Goal: Use online tool/utility: Utilize a website feature to perform a specific function

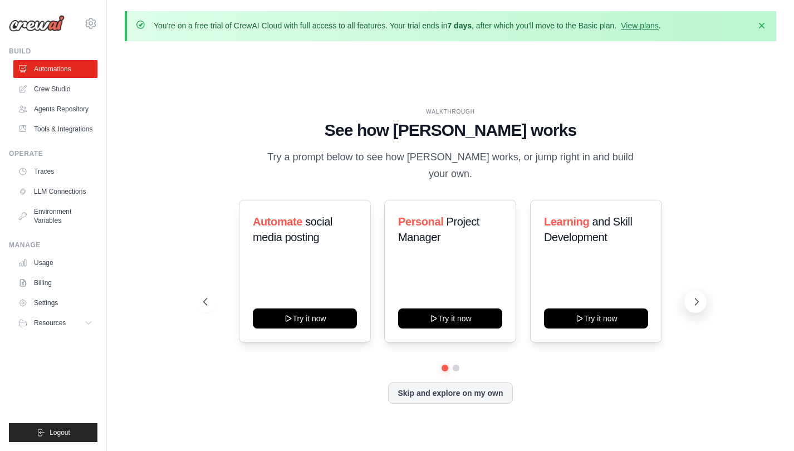
click at [694, 296] on icon at bounding box center [696, 301] width 11 height 11
click at [201, 296] on icon at bounding box center [204, 301] width 11 height 11
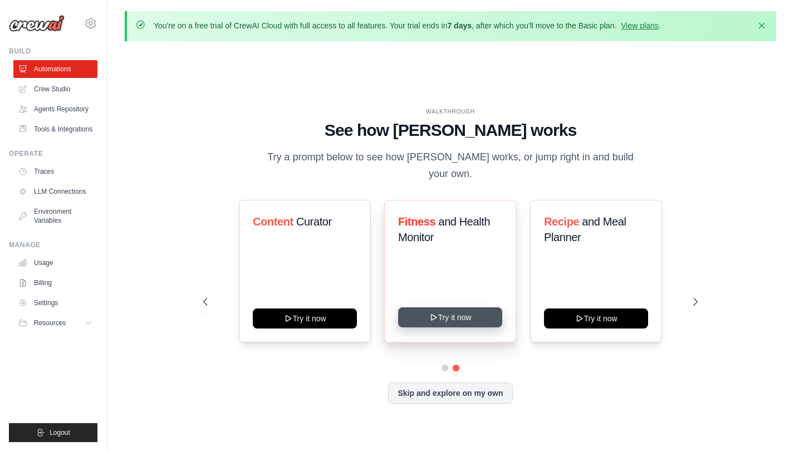
click at [468, 307] on button "Try it now" at bounding box center [450, 317] width 104 height 20
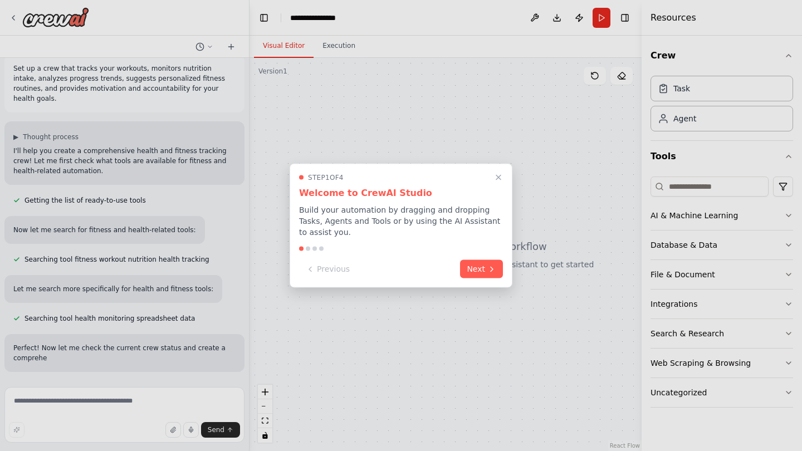
scroll to position [22, 0]
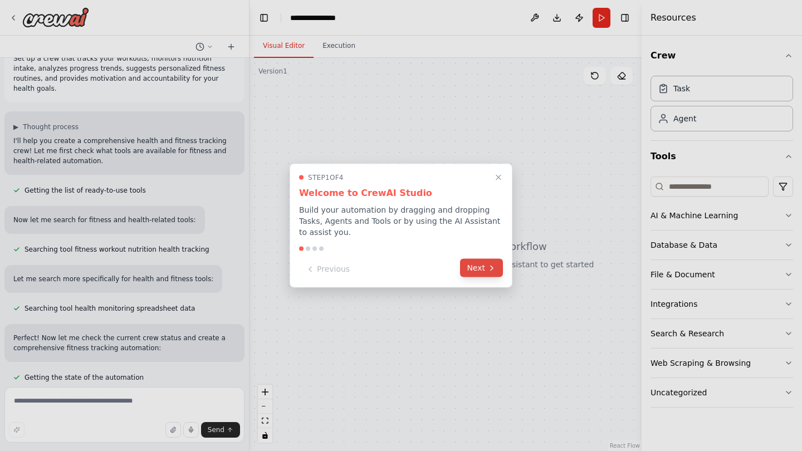
click at [483, 267] on button "Next" at bounding box center [481, 268] width 43 height 18
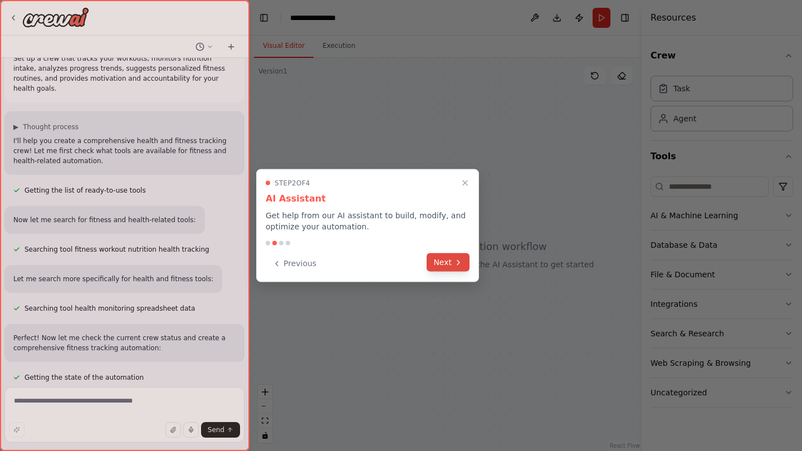
click at [457, 265] on icon at bounding box center [458, 262] width 2 height 4
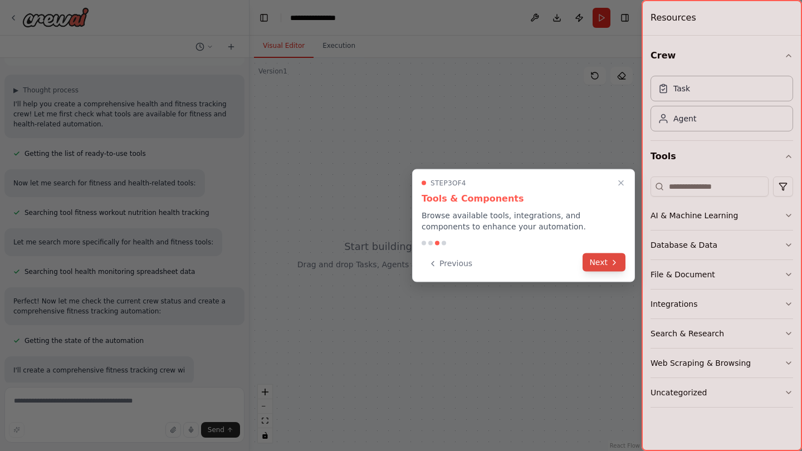
click at [589, 267] on button "Next" at bounding box center [604, 262] width 43 height 18
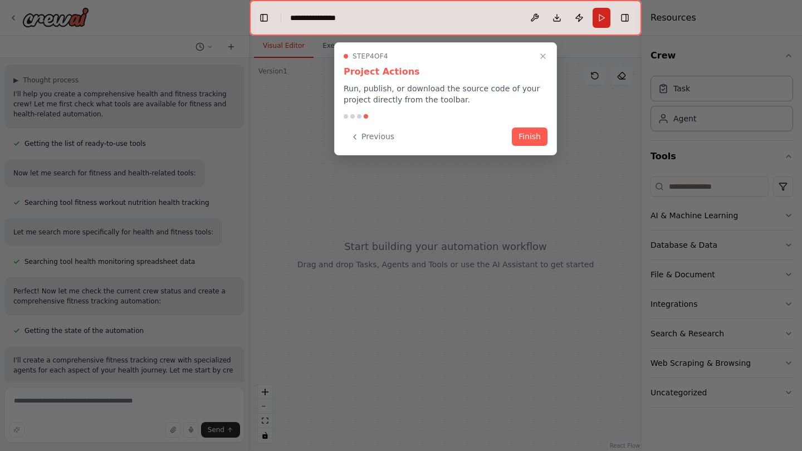
scroll to position [79, 0]
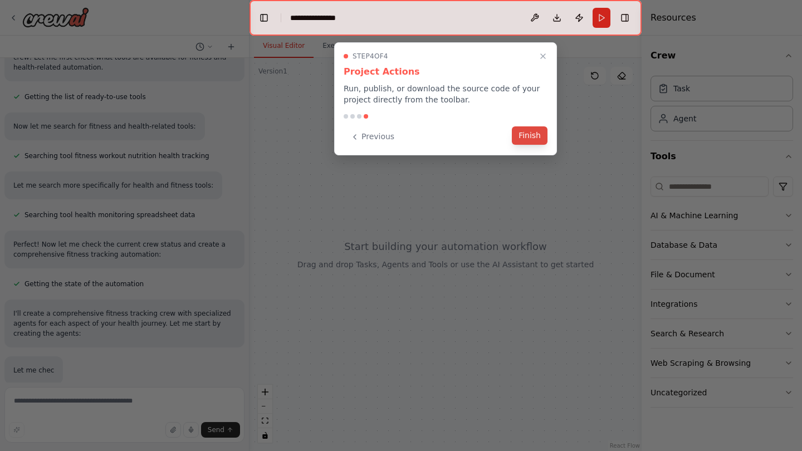
click at [527, 143] on button "Finish" at bounding box center [530, 135] width 36 height 18
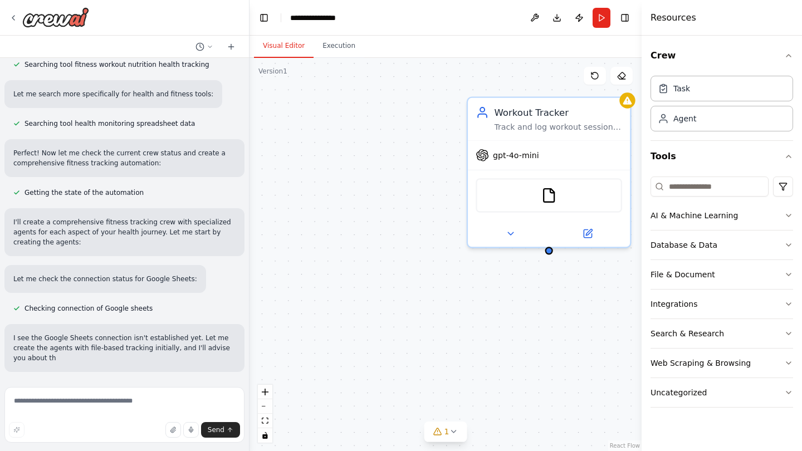
scroll to position [217, 0]
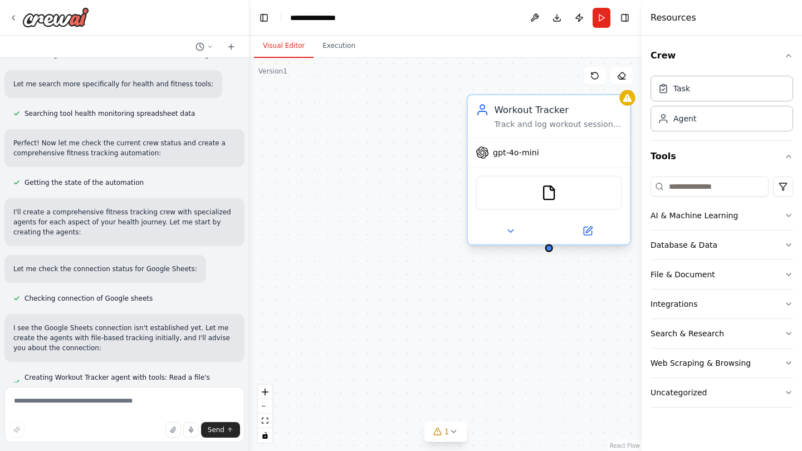
click at [525, 148] on span "gpt-4o-mini" at bounding box center [516, 153] width 46 height 11
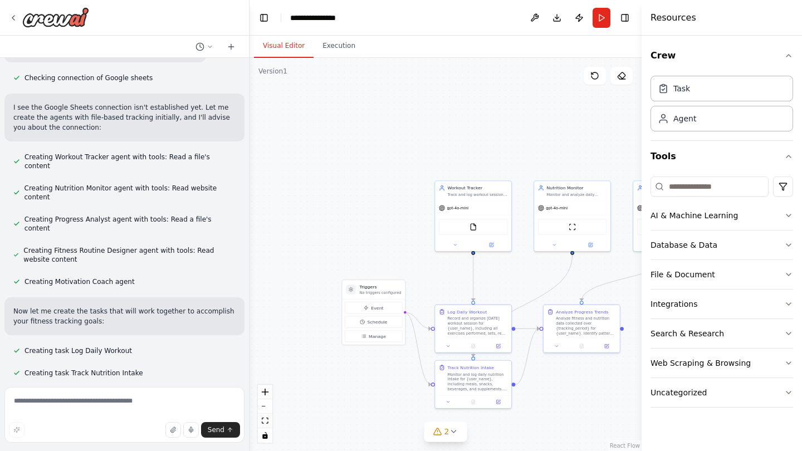
scroll to position [460, 0]
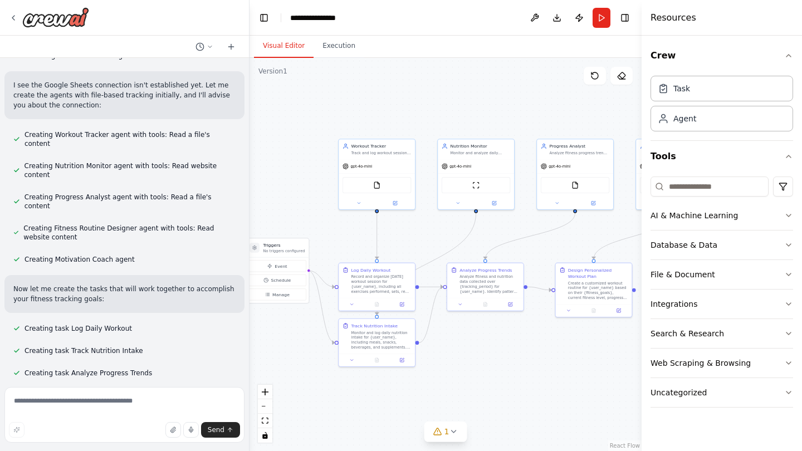
drag, startPoint x: 401, startPoint y: 256, endPoint x: 305, endPoint y: 214, distance: 105.0
click at [305, 214] on div ".deletable-edge-delete-btn { width: 20px; height: 20px; border: 0px solid #ffff…" at bounding box center [446, 254] width 392 height 393
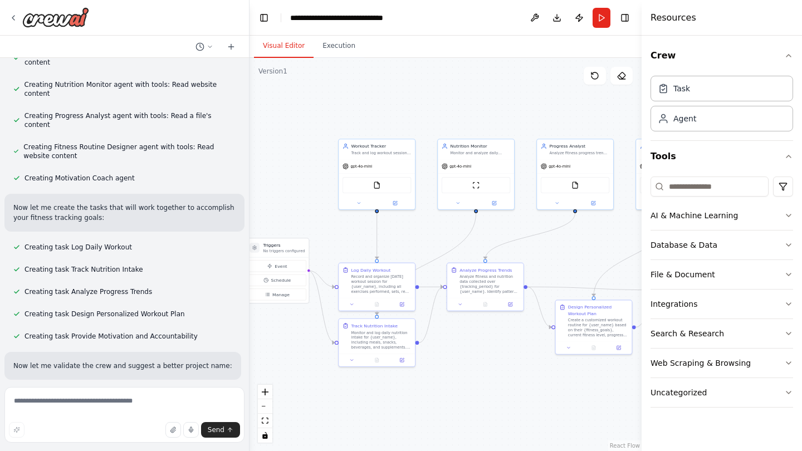
scroll to position [564, 0]
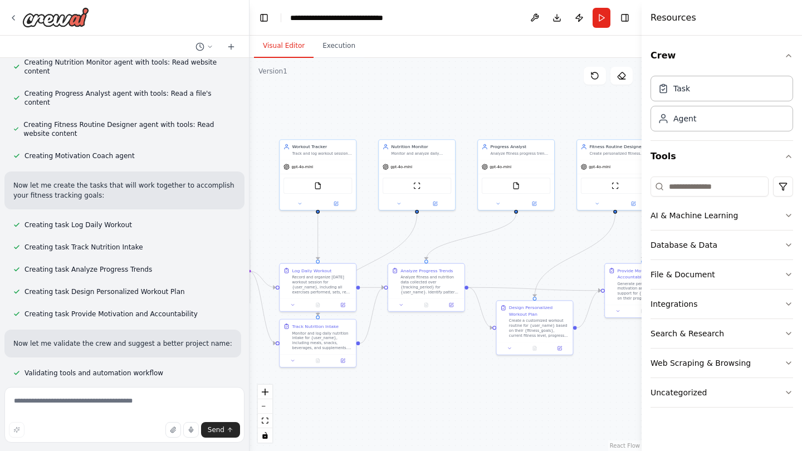
drag, startPoint x: 524, startPoint y: 362, endPoint x: 462, endPoint y: 363, distance: 61.8
click at [462, 363] on div ".deletable-edge-delete-btn { width: 20px; height: 20px; border: 0px solid #ffff…" at bounding box center [446, 254] width 392 height 393
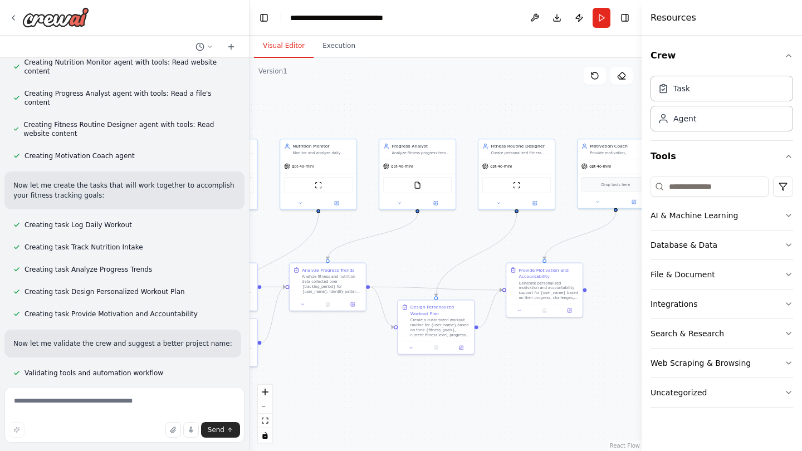
drag, startPoint x: 585, startPoint y: 399, endPoint x: 490, endPoint y: 399, distance: 95.8
click at [490, 399] on div ".deletable-edge-delete-btn { width: 20px; height: 20px; border: 0px solid #ffff…" at bounding box center [446, 254] width 392 height 393
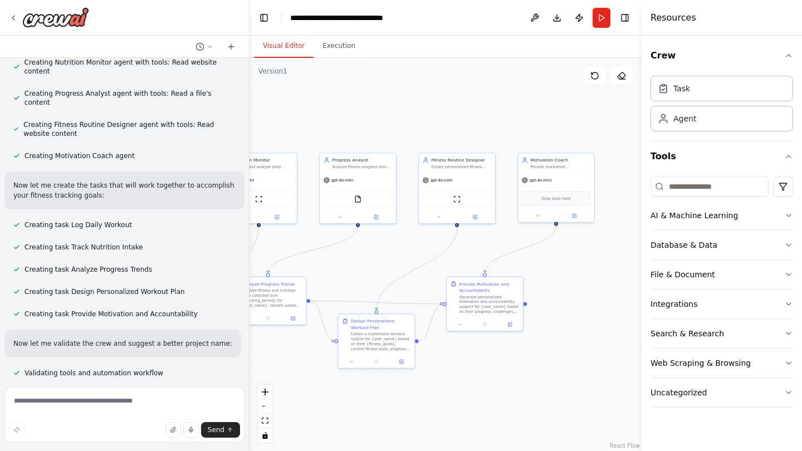
drag, startPoint x: 570, startPoint y: 374, endPoint x: 470, endPoint y: 403, distance: 104.4
click at [470, 403] on div ".deletable-edge-delete-btn { width: 20px; height: 20px; border: 0px solid #ffff…" at bounding box center [446, 254] width 392 height 393
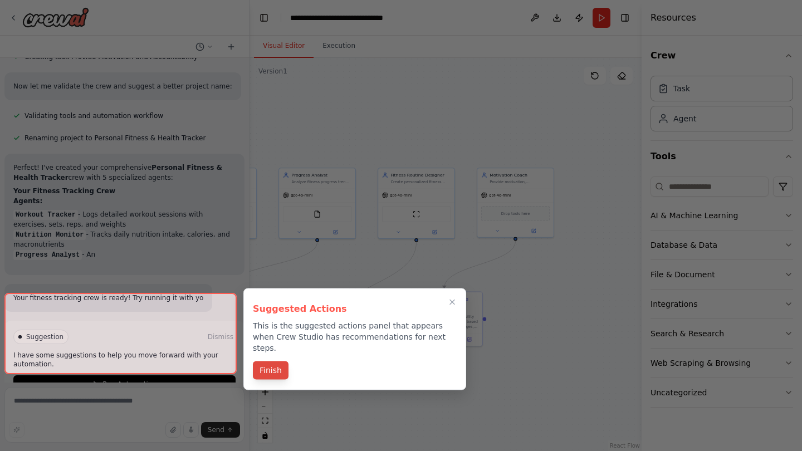
click at [275, 368] on button "Finish" at bounding box center [271, 371] width 36 height 18
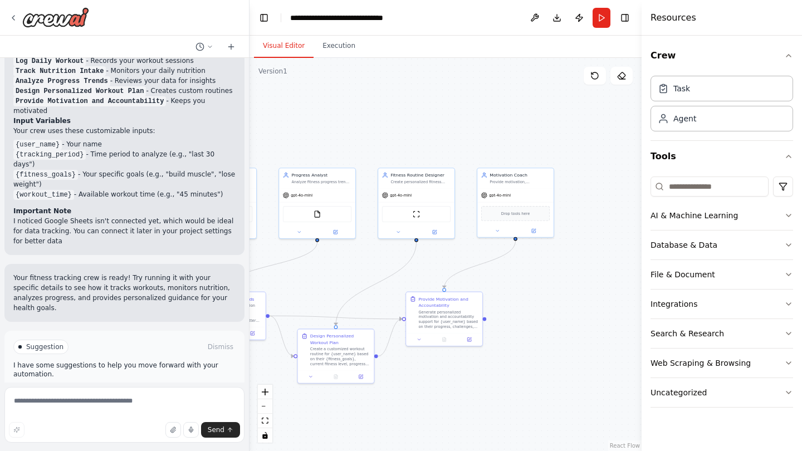
scroll to position [1105, 0]
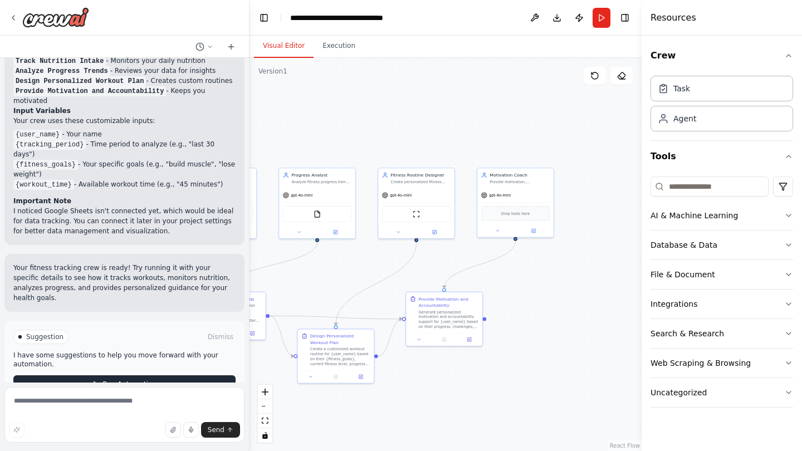
click at [207, 375] on button "Run Automation" at bounding box center [124, 384] width 222 height 18
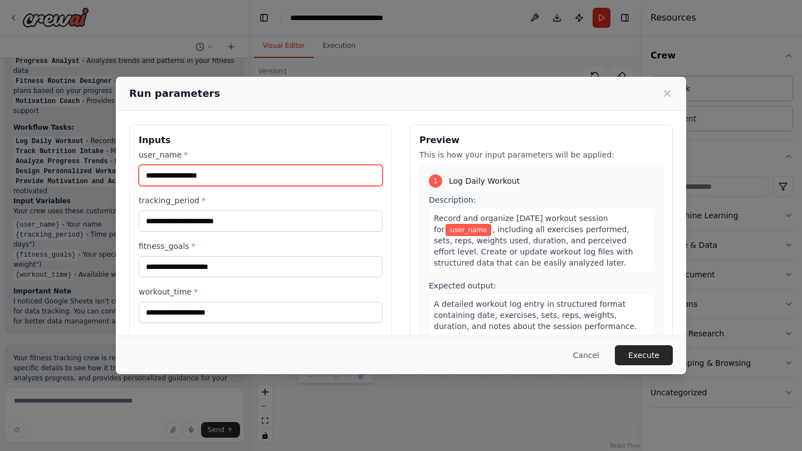
click at [178, 170] on input "user_name *" at bounding box center [261, 175] width 244 height 21
type input "*********"
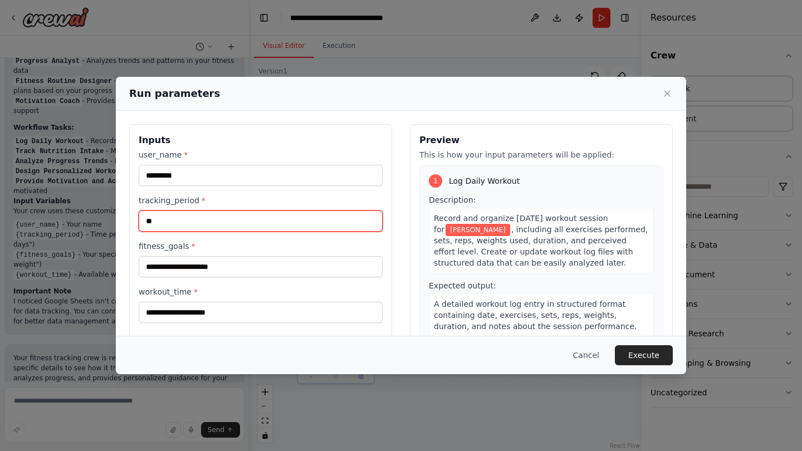
type input "*"
type input "*******"
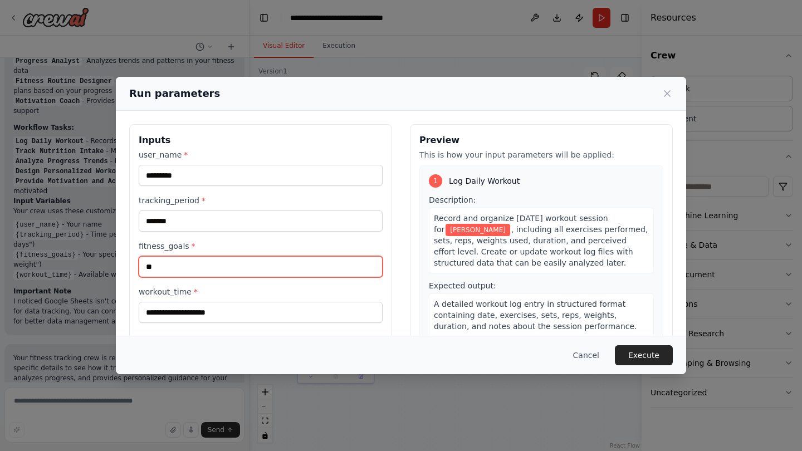
type input "*"
type input "******"
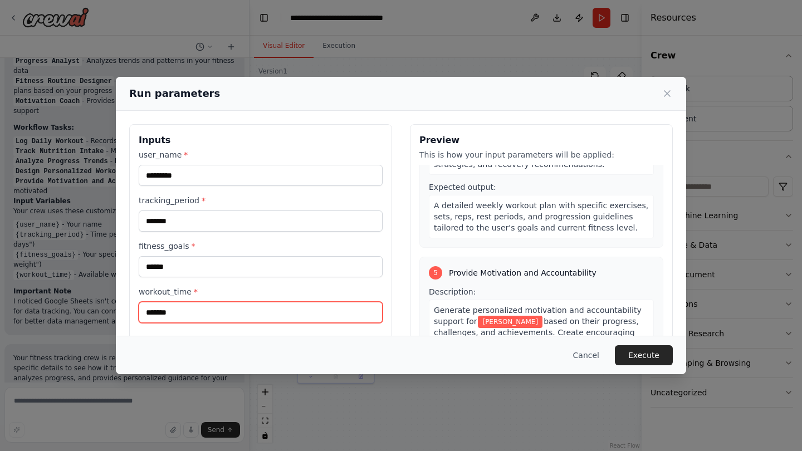
scroll to position [741, 0]
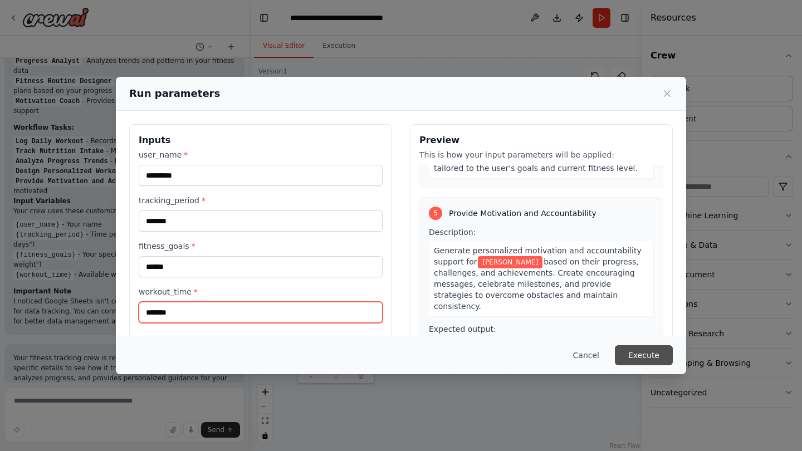
type input "*******"
click at [649, 352] on button "Execute" at bounding box center [644, 355] width 58 height 20
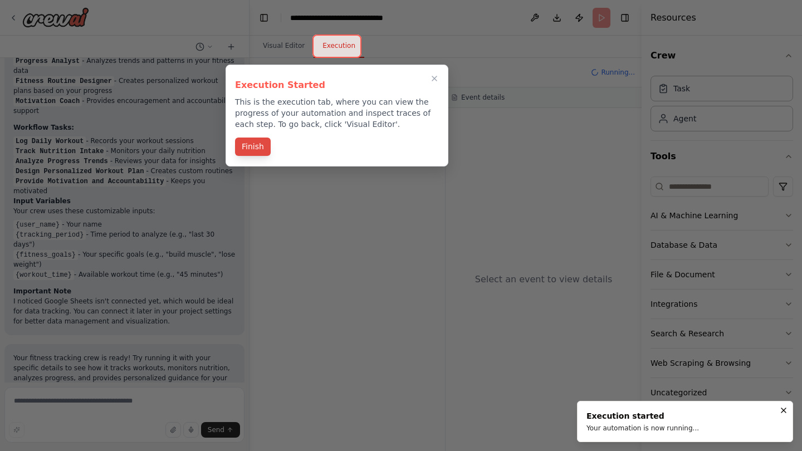
click at [249, 146] on button "Finish" at bounding box center [253, 147] width 36 height 18
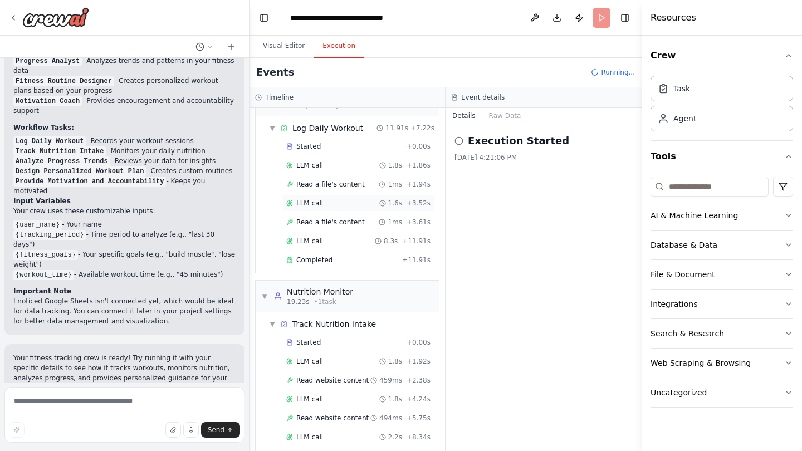
scroll to position [188, 0]
